Goal: Navigation & Orientation: Find specific page/section

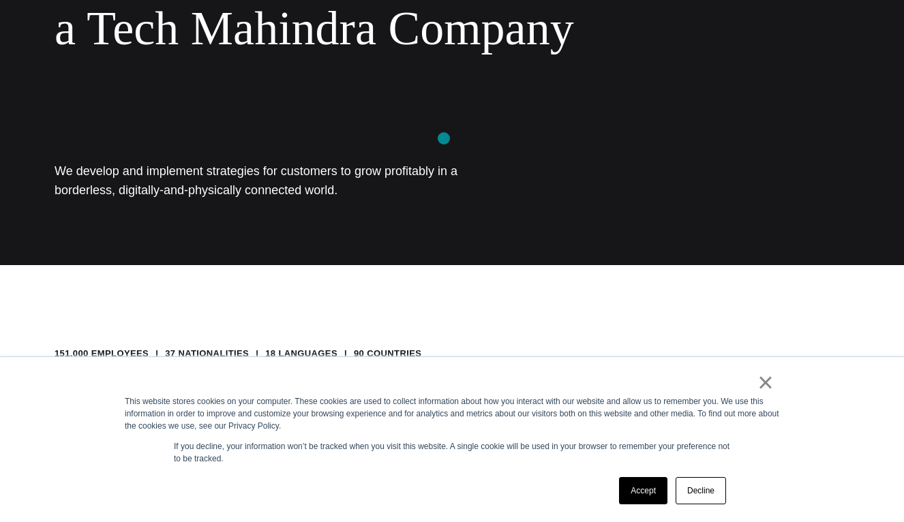
scroll to position [256, 0]
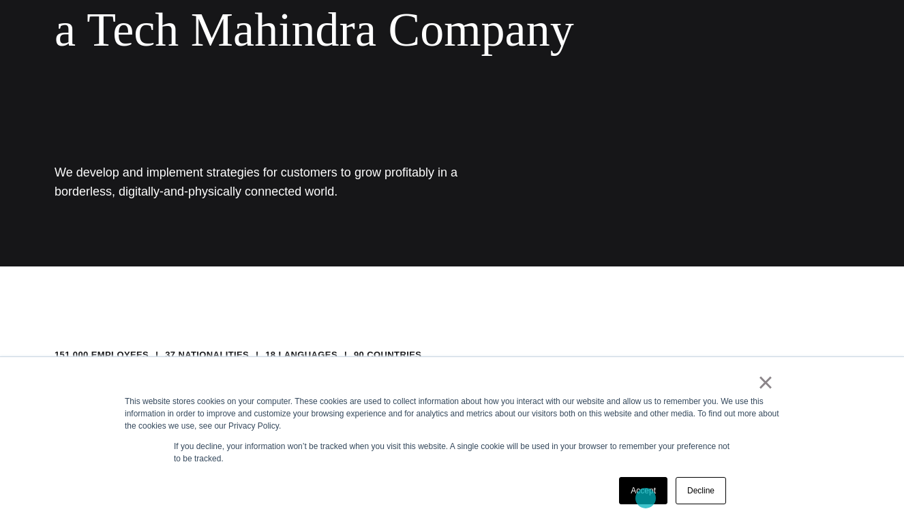
click at [645, 498] on link "Accept" at bounding box center [643, 490] width 48 height 27
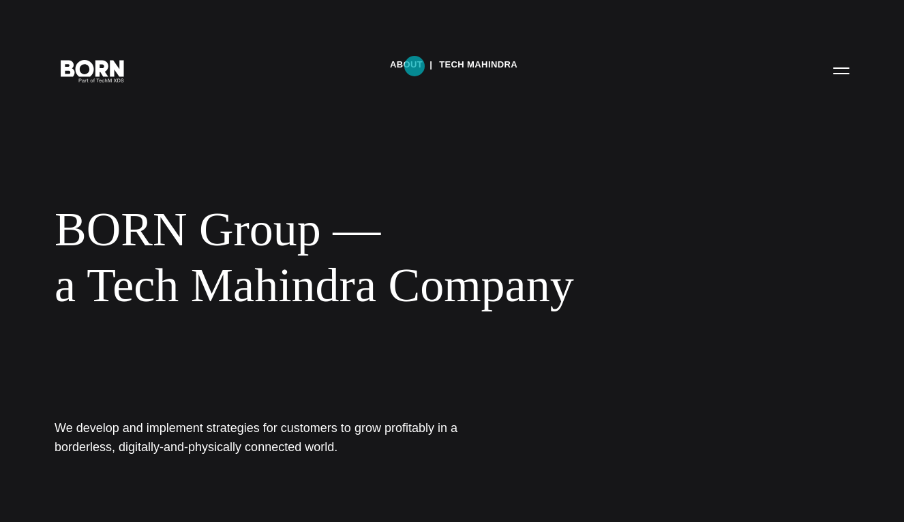
click at [414, 66] on link "About" at bounding box center [406, 65] width 33 height 20
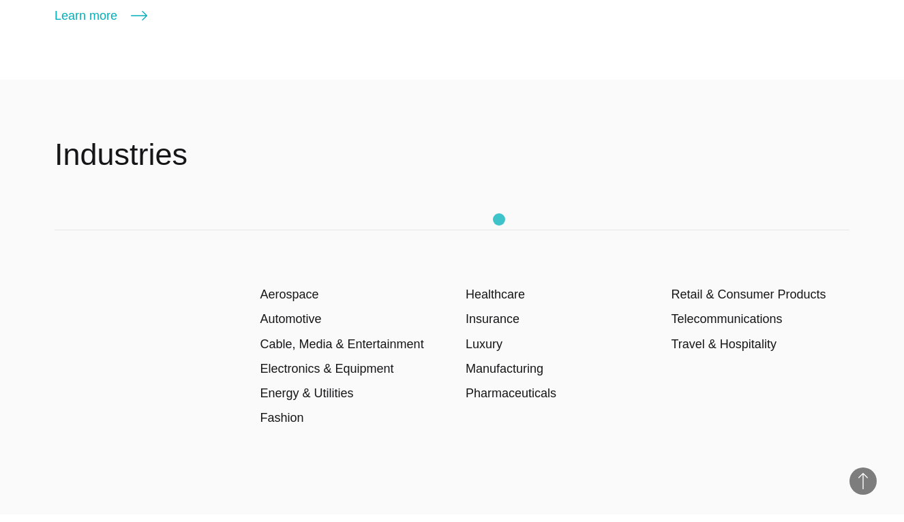
scroll to position [2009, 0]
click at [731, 321] on link "Telecommunications" at bounding box center [726, 318] width 111 height 14
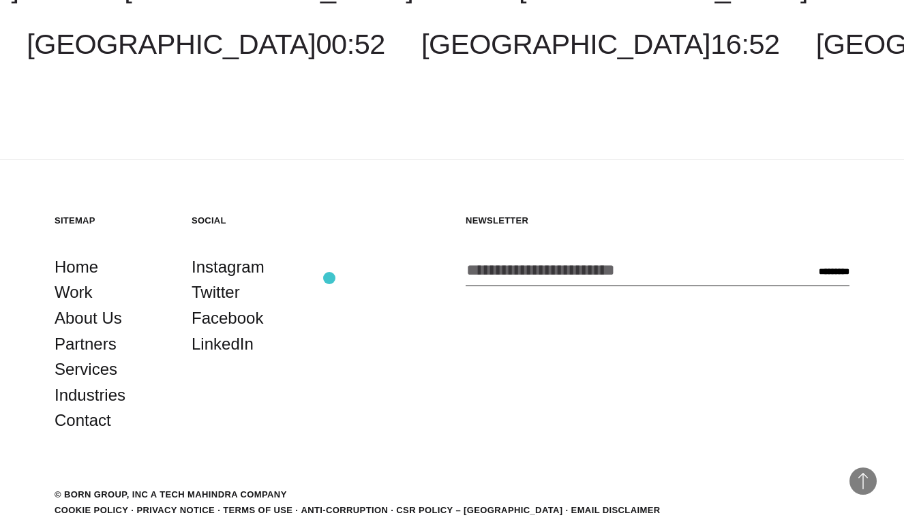
scroll to position [6082, 0]
click at [77, 280] on link "Work" at bounding box center [74, 293] width 38 height 26
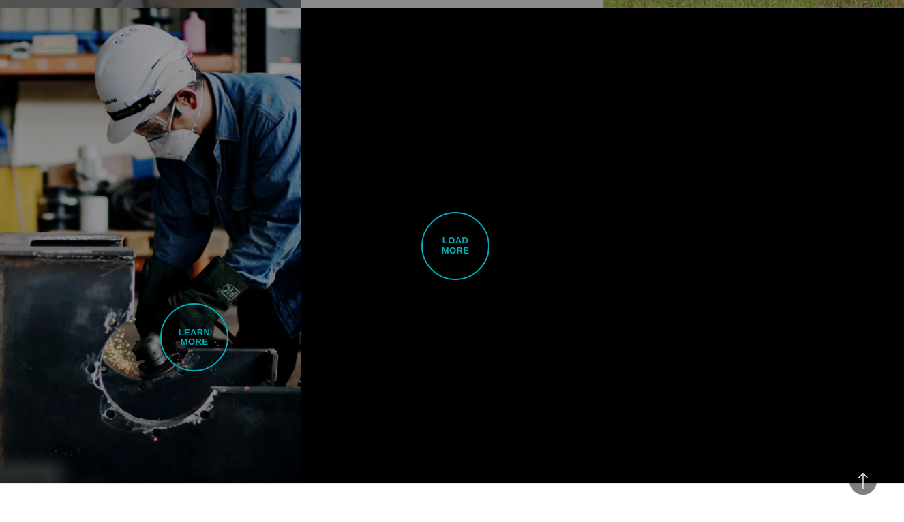
scroll to position [3266, 0]
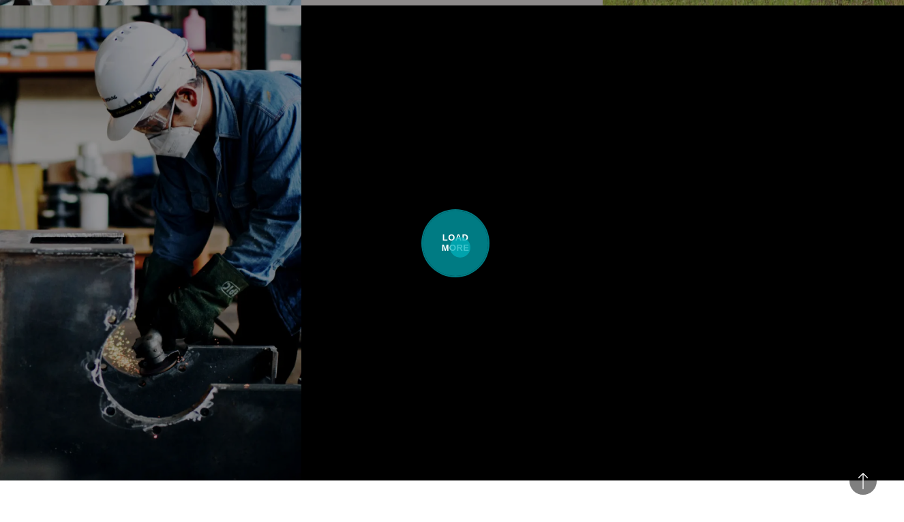
click at [459, 247] on span "Load More" at bounding box center [455, 243] width 68 height 68
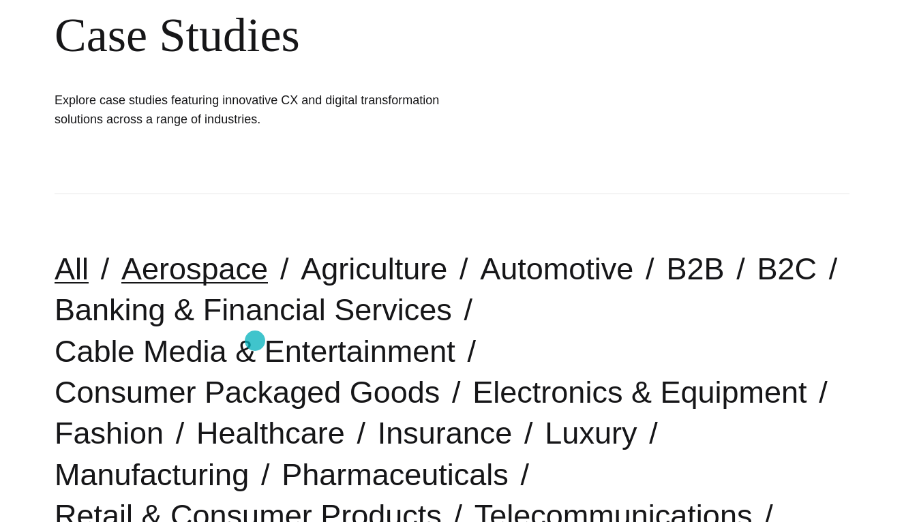
scroll to position [170, 0]
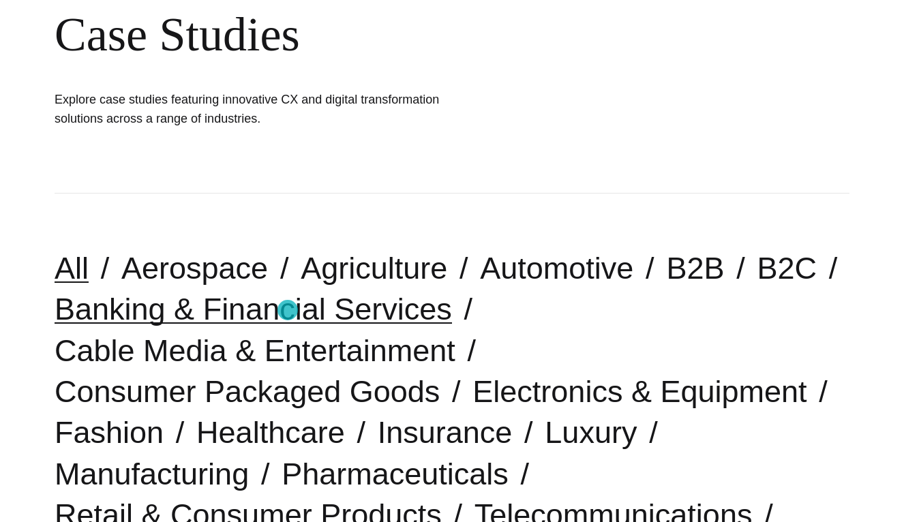
click at [288, 310] on link "Banking & Financial Services" at bounding box center [253, 309] width 397 height 35
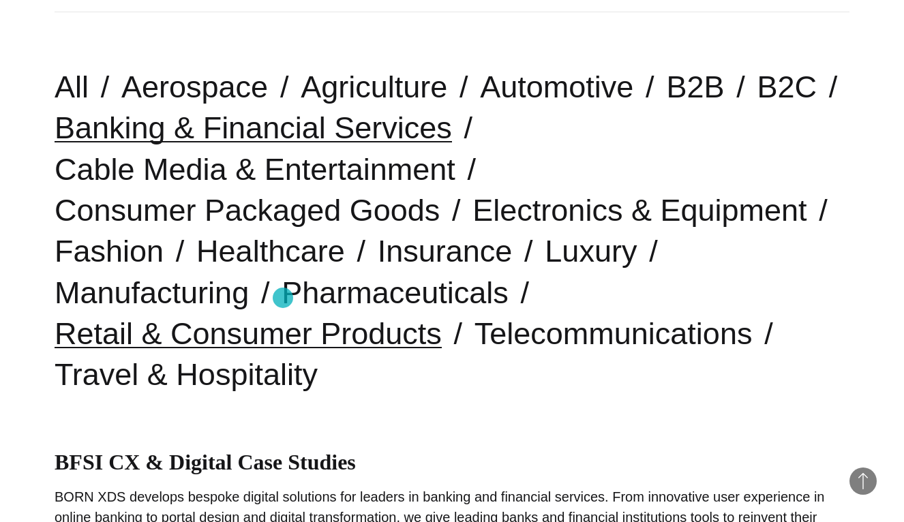
scroll to position [347, 0]
